Goal: Check status: Check status

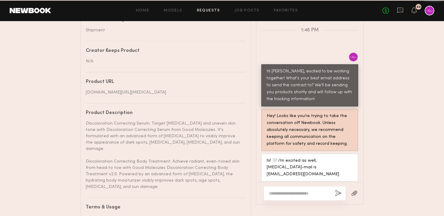
scroll to position [325, 0]
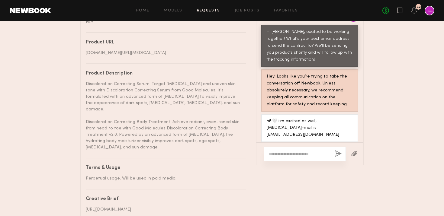
scroll to position [402, 0]
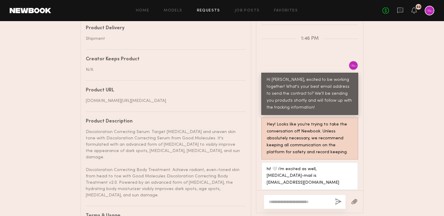
click at [213, 152] on div "Discoloration Correcting Serum: Target [MEDICAL_DATA] and uneven skin tone with…" at bounding box center [163, 164] width 155 height 70
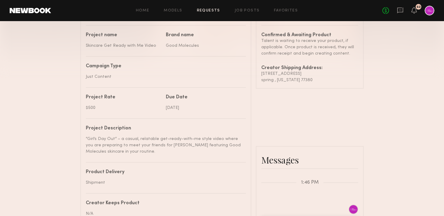
click at [208, 150] on div "“Girl’s Day Out” – a casual, relatable get-ready-with-me style video where you …" at bounding box center [163, 145] width 155 height 19
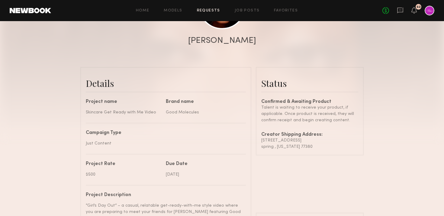
scroll to position [127, 0]
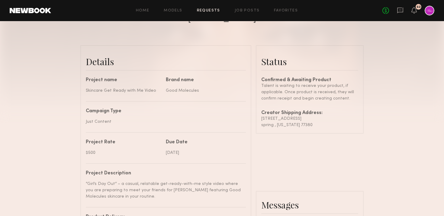
click at [226, 115] on nb-paragraph "Just Content" at bounding box center [163, 119] width 155 height 11
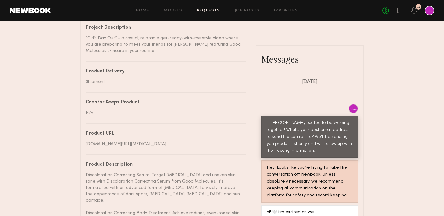
scroll to position [358, 0]
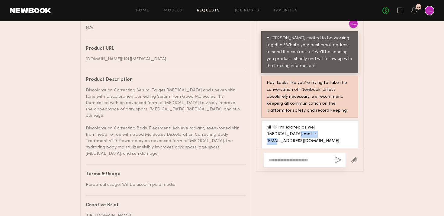
drag, startPoint x: 294, startPoint y: 140, endPoint x: 264, endPoint y: 140, distance: 30.5
click at [264, 140] on div "hi! 🤍 i’m excited as well, [MEDICAL_DATA]-mail is [EMAIL_ADDRESS][DOMAIN_NAME]" at bounding box center [309, 134] width 97 height 28
copy div "ordinmeredith@"
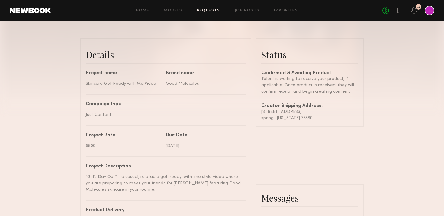
scroll to position [141, 0]
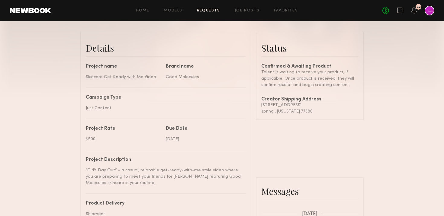
drag, startPoint x: 300, startPoint y: 104, endPoint x: 258, endPoint y: 104, distance: 41.4
click at [258, 104] on common-border "Status Confirmed & Awaiting Product Talent is waiting to receive your product, …" at bounding box center [310, 76] width 108 height 88
copy div "[STREET_ADDRESS]"
click at [268, 113] on div "spring , [US_STATE] 77380" at bounding box center [309, 111] width 97 height 6
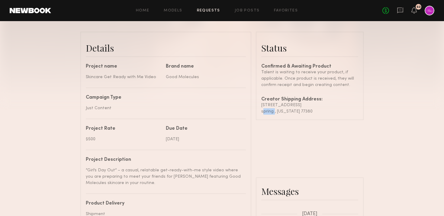
copy div "spring"
click at [293, 111] on div "spring , [US_STATE] 77380" at bounding box center [309, 111] width 97 height 6
copy div "77380"
click at [264, 109] on div "spring , [US_STATE] 77380" at bounding box center [309, 111] width 97 height 6
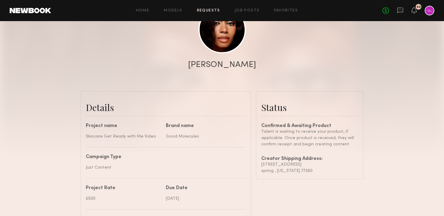
scroll to position [90, 0]
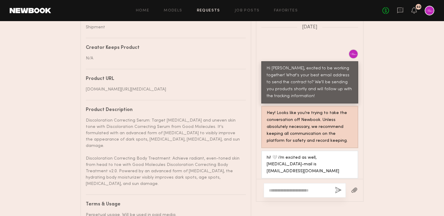
scroll to position [402, 0]
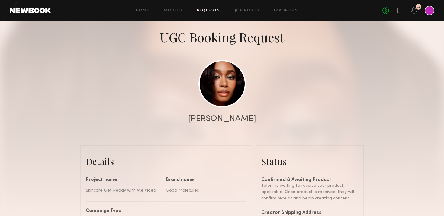
scroll to position [0, 0]
